Goal: Check status: Check status

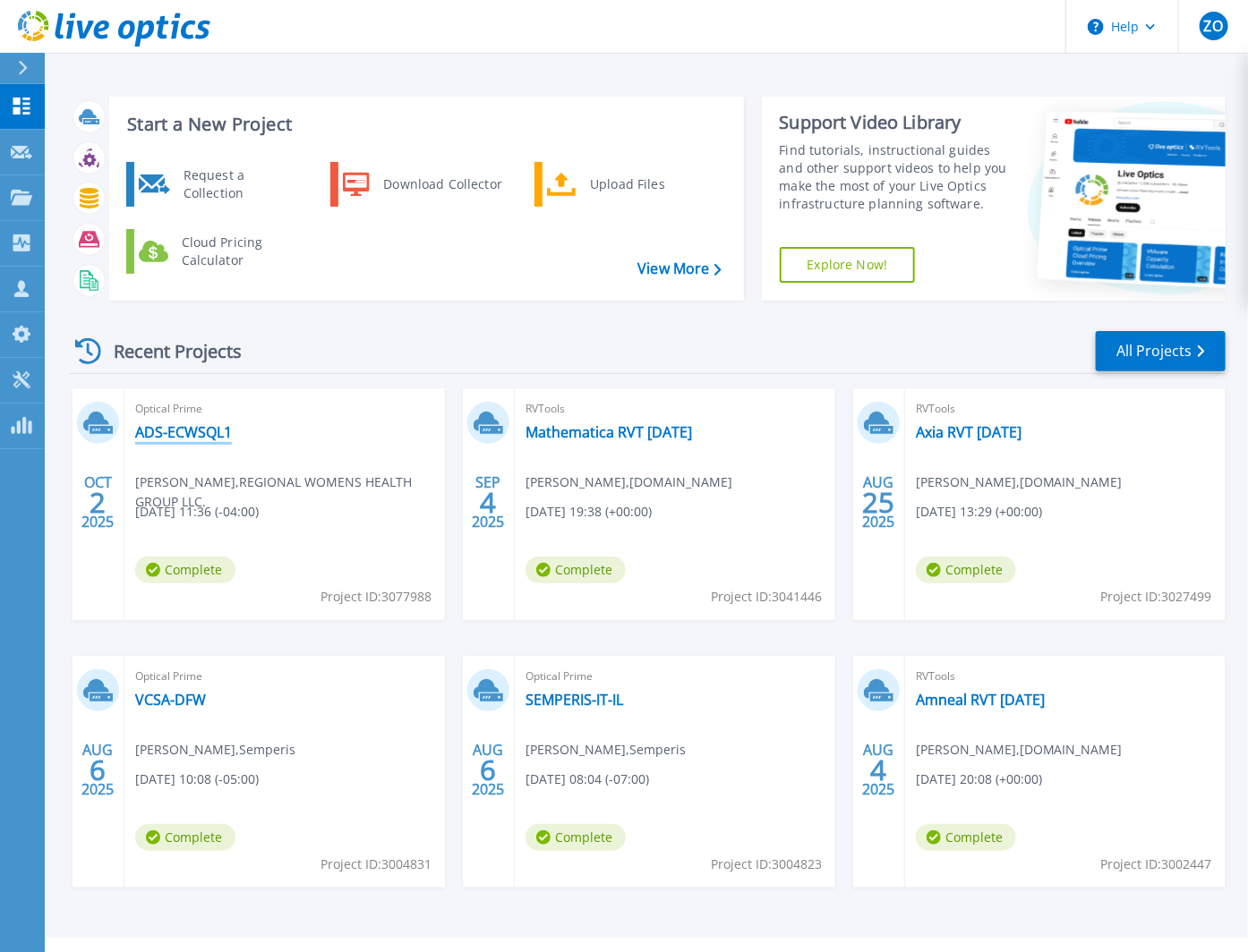
click at [180, 431] on link "ADS-ECWSQL1" at bounding box center [183, 432] width 97 height 18
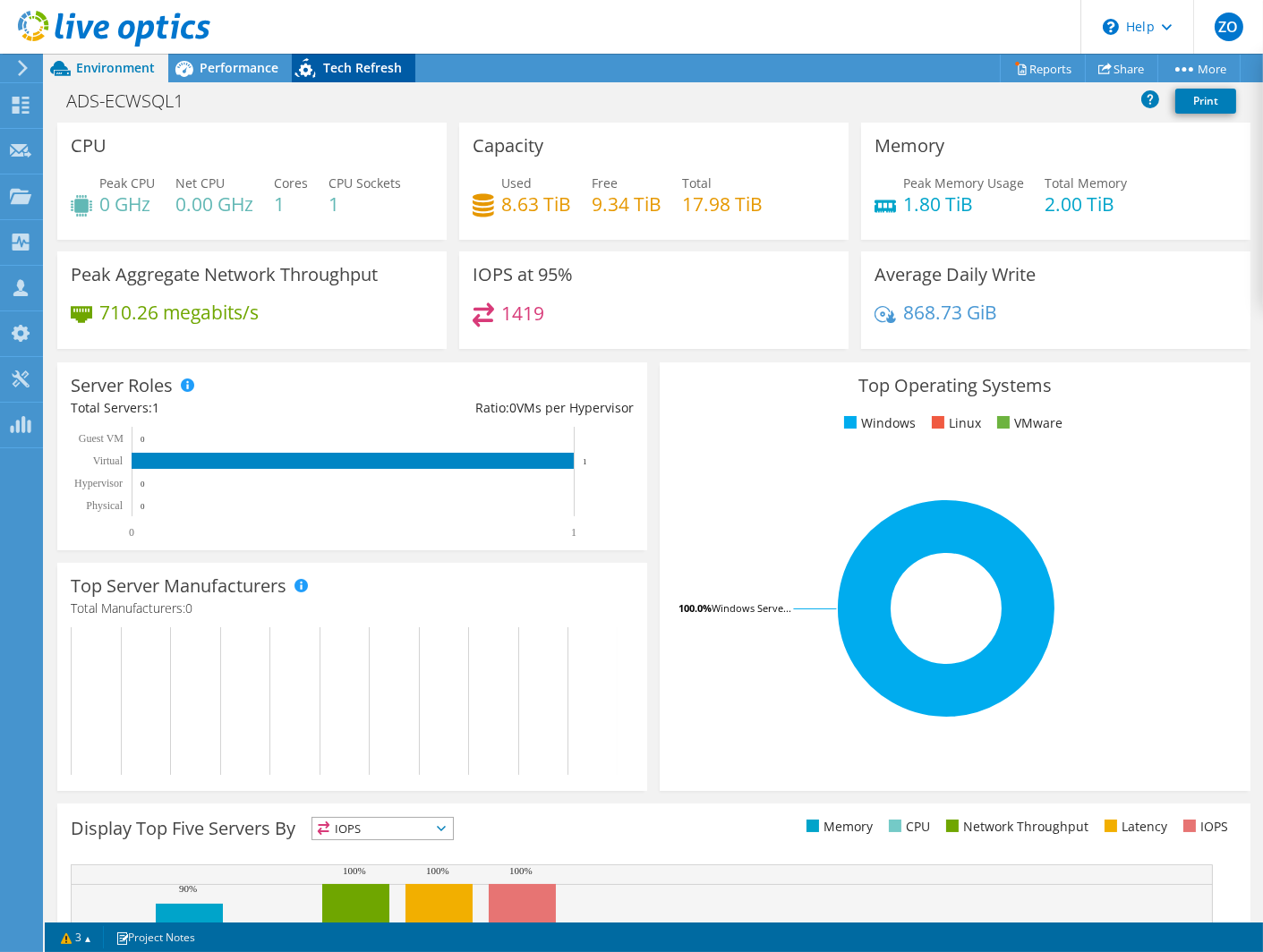
click at [391, 68] on span "Tech Refresh" at bounding box center [362, 67] width 79 height 17
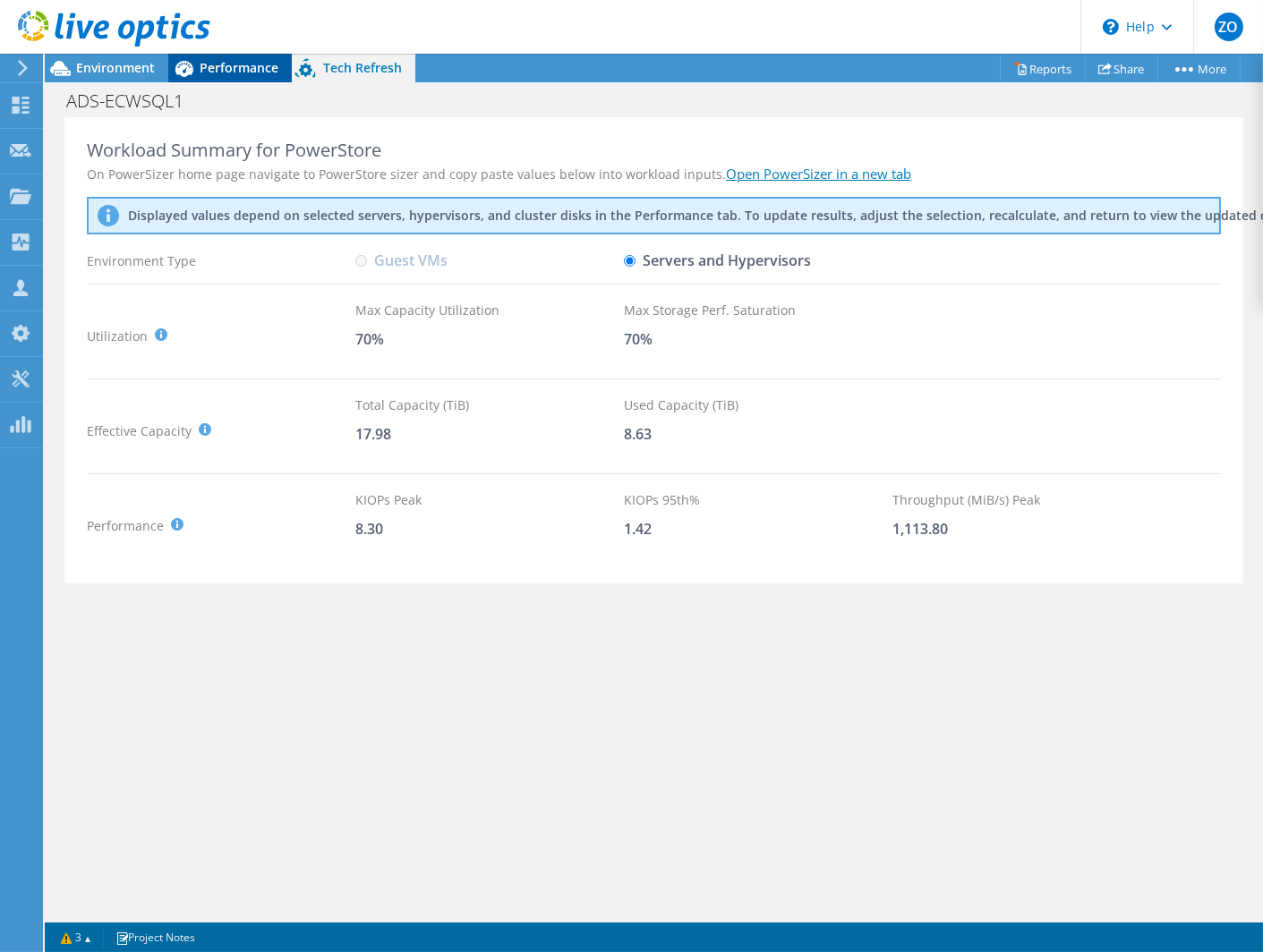
click at [216, 68] on span "Performance" at bounding box center [239, 67] width 79 height 17
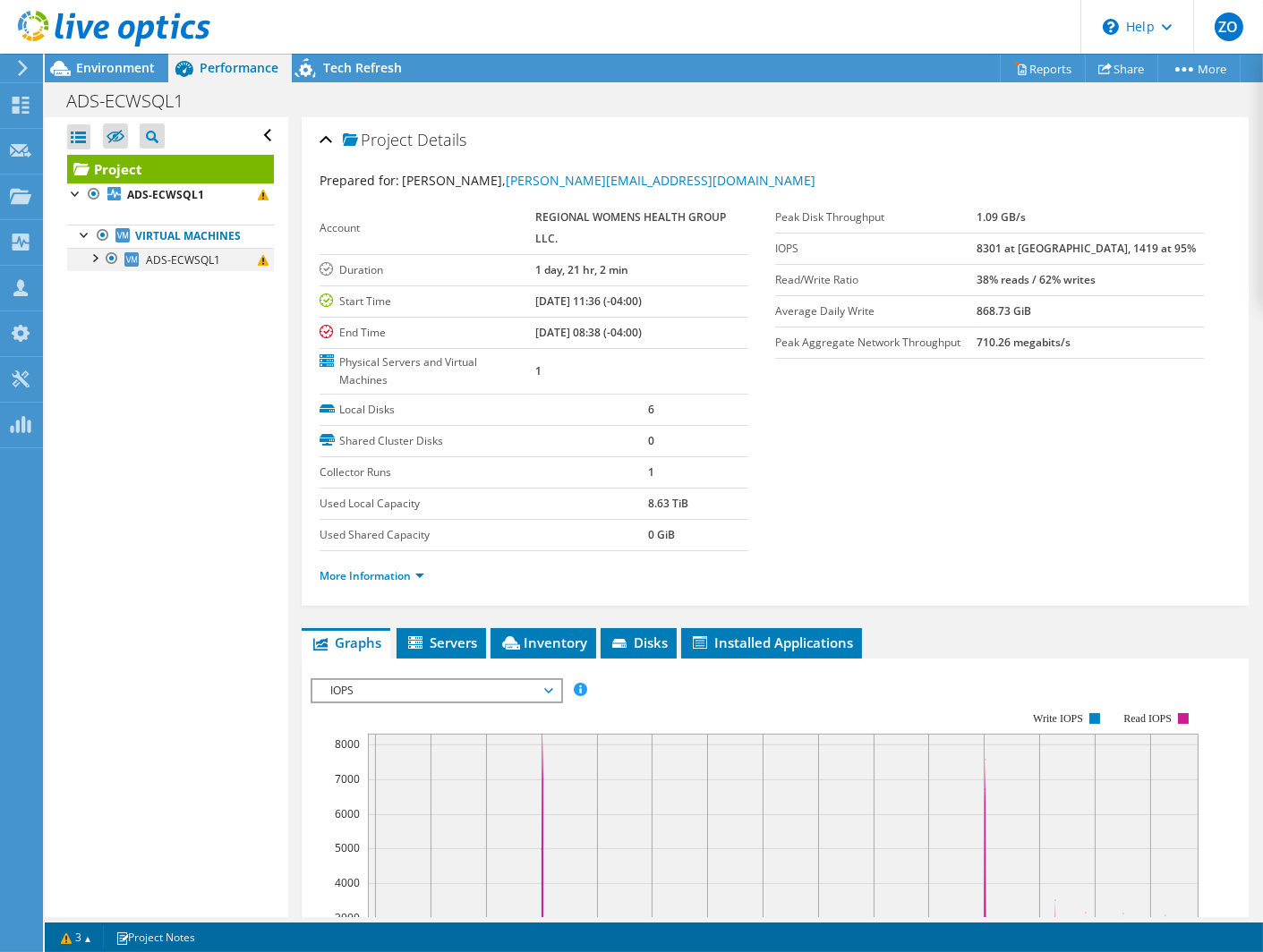
click at [98, 266] on div at bounding box center [94, 257] width 18 height 18
click at [197, 244] on link "Virtual Machines" at bounding box center [171, 237] width 207 height 24
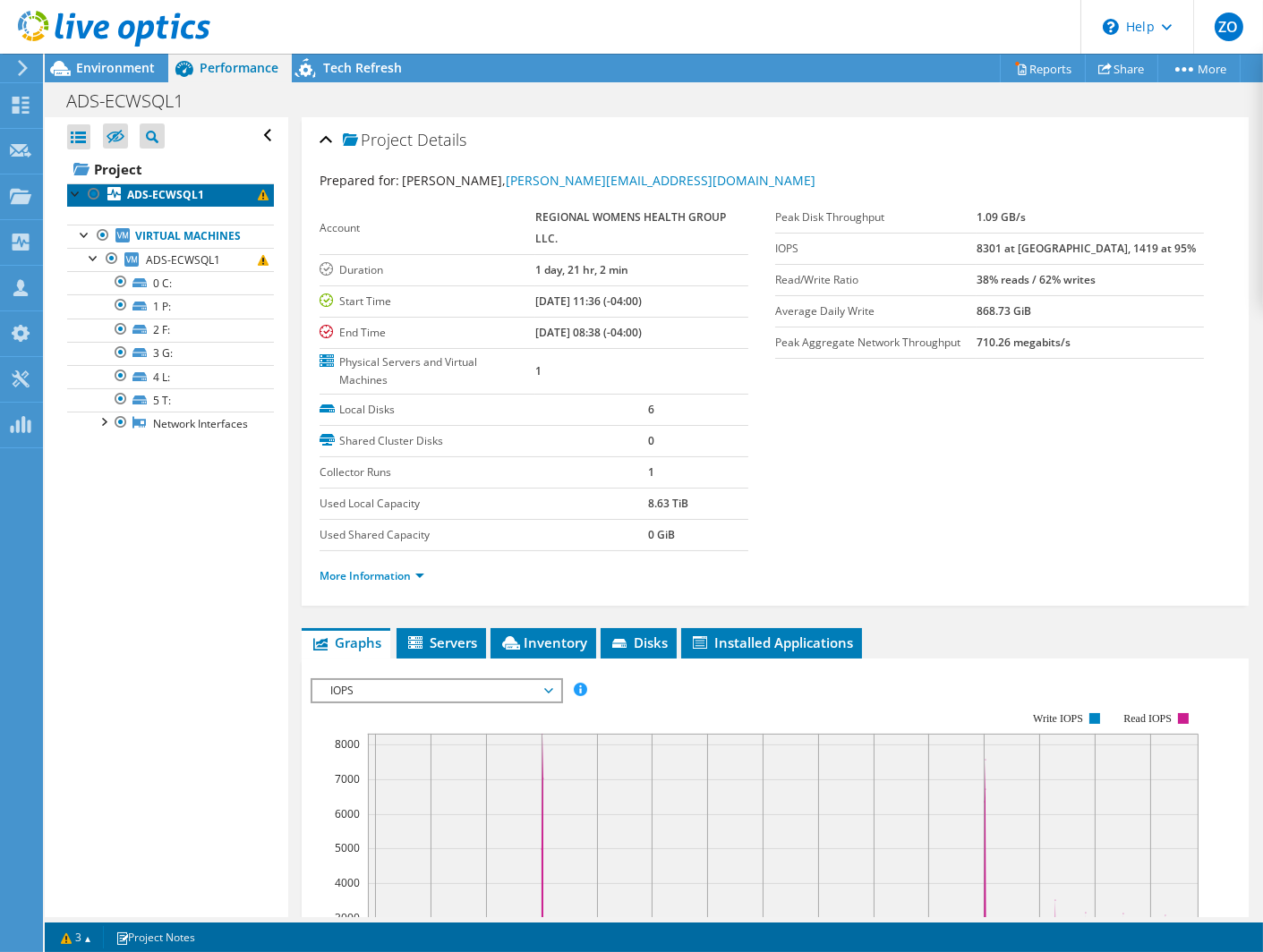
click at [162, 187] on b "ADS-ECWSQL1" at bounding box center [165, 194] width 77 height 15
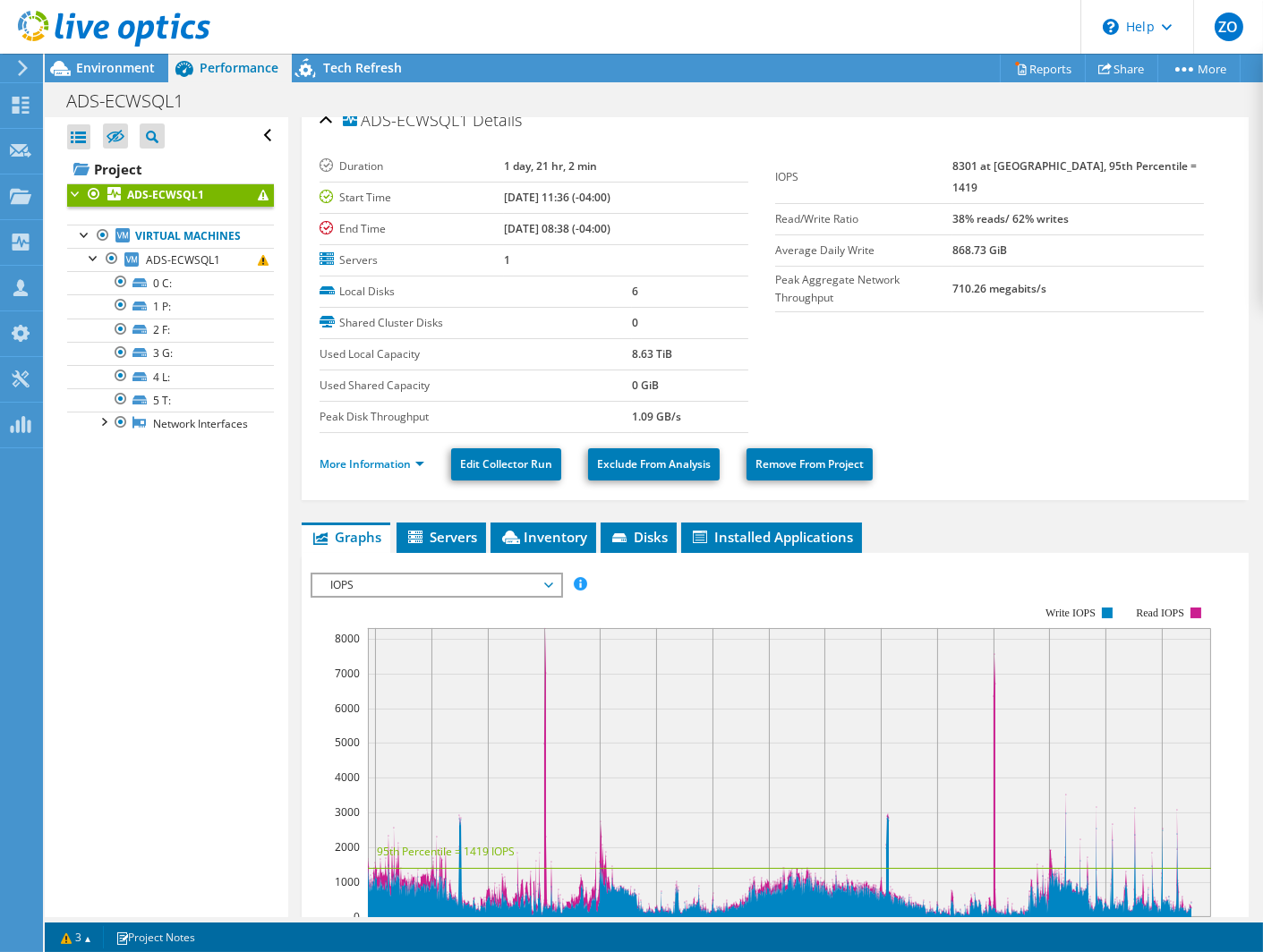
scroll to position [23, 0]
